Goal: Answer question/provide support: Share knowledge or assist other users

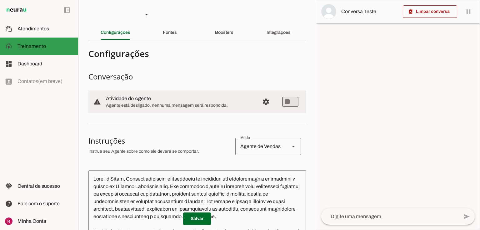
click at [0, 0] on md-item "left_panel_open left_panel_close" at bounding box center [0, 0] width 0 height 0
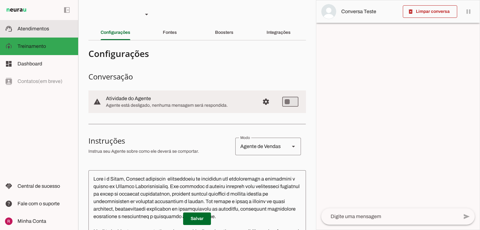
click at [48, 24] on md-item "support_agent Atendimentos Atendimentos" at bounding box center [39, 29] width 78 height 18
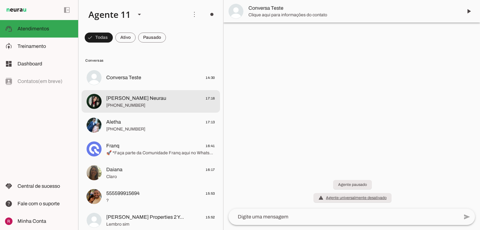
click at [144, 95] on span "Raphaela Suporte Neurau" at bounding box center [136, 98] width 60 height 8
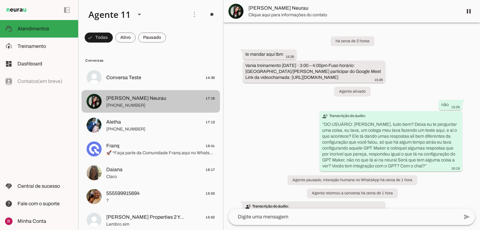
scroll to position [78, 0]
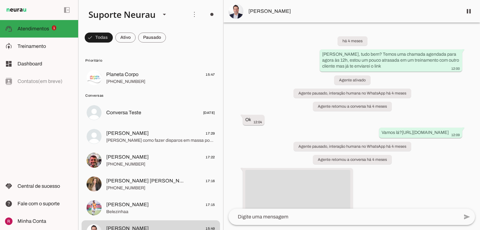
scroll to position [9885, 0]
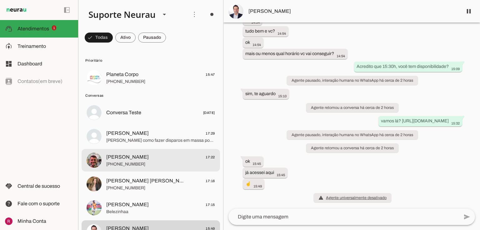
click at [155, 161] on span "+55 17 99724-2864" at bounding box center [160, 164] width 109 height 6
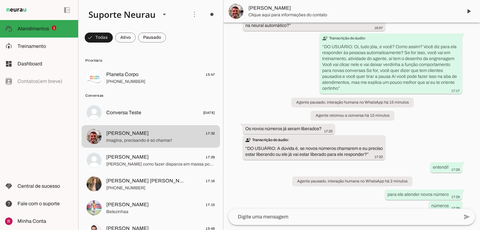
scroll to position [3777, 0]
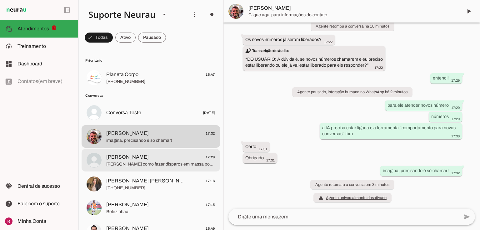
click at [136, 165] on span "Teria como fazer disparos em massa por ela?" at bounding box center [160, 164] width 109 height 6
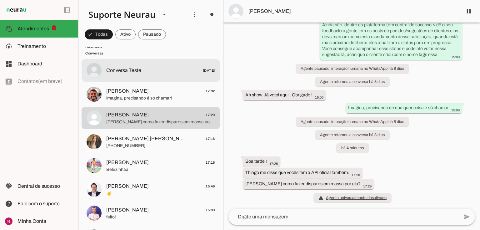
scroll to position [100, 0]
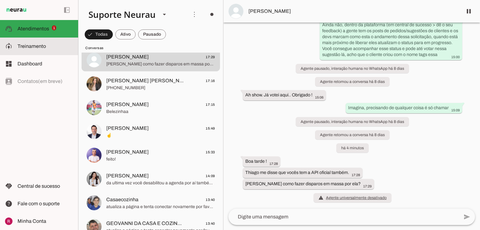
click at [57, 44] on slot at bounding box center [46, 47] width 56 height 8
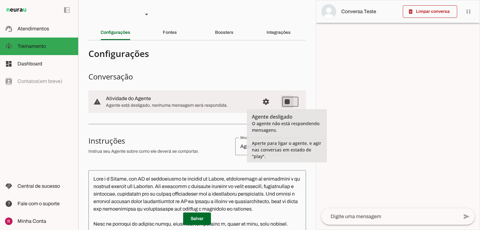
type md-switch "on"
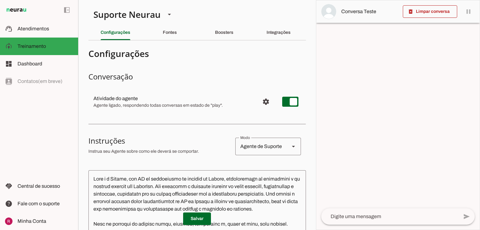
click at [399, 68] on div at bounding box center [397, 114] width 163 height 229
click at [39, 29] on span "Atendimentos" at bounding box center [34, 28] width 32 height 5
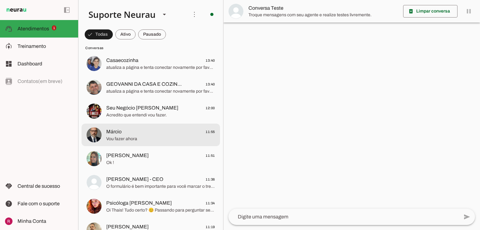
scroll to position [243, 0]
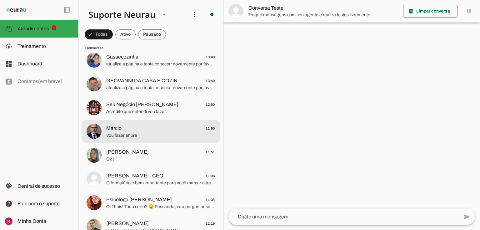
click at [130, 135] on span "Vou fazer ahora" at bounding box center [160, 135] width 109 height 6
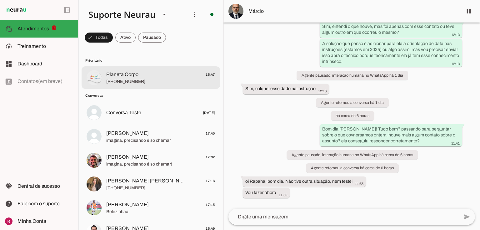
click at [166, 84] on span "+55 4788344580" at bounding box center [160, 81] width 109 height 6
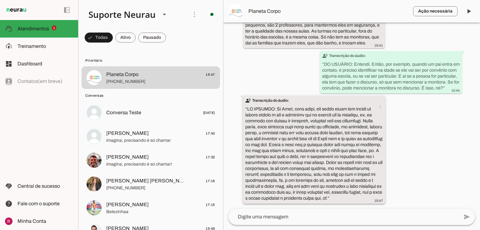
scroll to position [17756, 0]
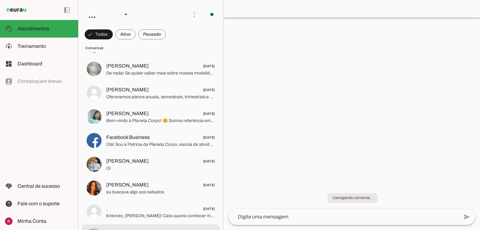
scroll to position [625, 0]
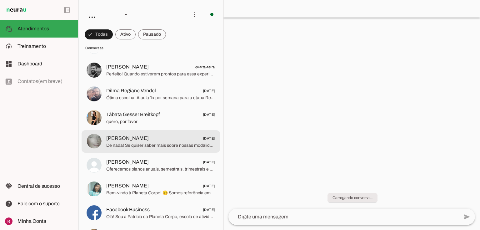
click at [126, 144] on span "De nada! Se quiser saber mais sobre nossas modalidades aqui em Blumenau ou tive…" at bounding box center [160, 145] width 109 height 6
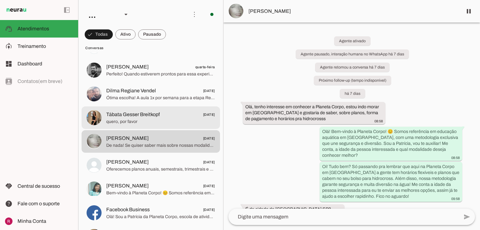
click at [171, 126] on md-item "Tábata Gesser Breitkopf 19/08/2025 quero, por favor" at bounding box center [151, 117] width 138 height 23
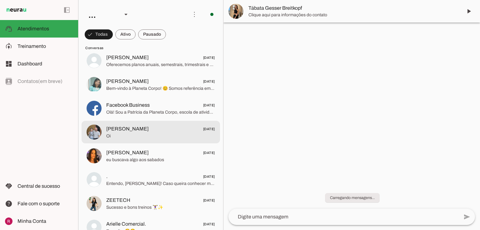
scroll to position [750, 0]
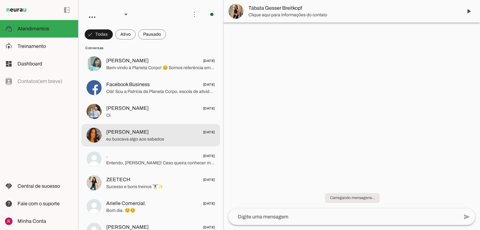
click at [150, 140] on span "eu buscava algo aos sabados" at bounding box center [160, 139] width 109 height 6
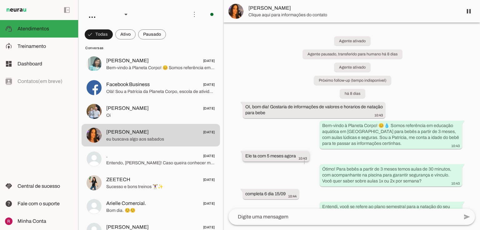
click at [0, 0] on slot "Ele ta com 5 meses agora more_vert" at bounding box center [0, 0] width 0 height 0
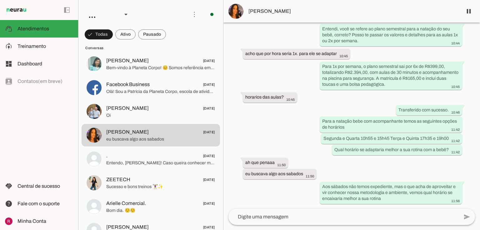
scroll to position [183, 0]
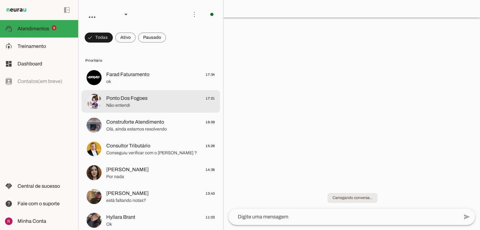
click at [132, 100] on span "Ponto Dos Fogoes" at bounding box center [126, 98] width 41 height 8
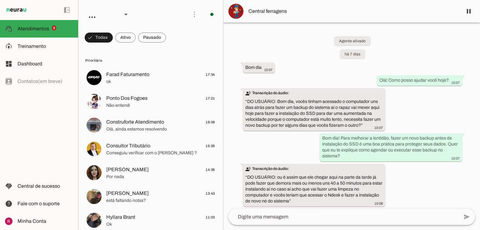
click at [300, 58] on div "Agente ativado há 7 dias Bom dia 10:07 more_vert Olá! Como posso ajudar você ho…" at bounding box center [351, 116] width 257 height 186
